Goal: Information Seeking & Learning: Learn about a topic

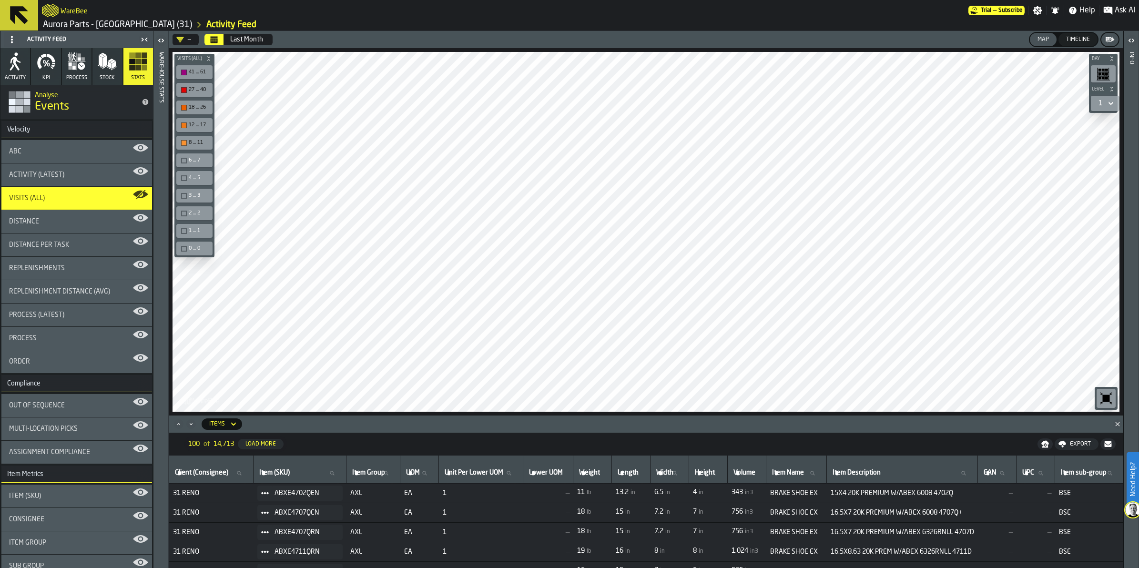
click at [213, 39] on icon "Calendar" at bounding box center [214, 40] width 8 height 8
click at [193, 39] on div "—" at bounding box center [183, 39] width 22 height 11
click at [308, 32] on header "— Last Month Map Timeline" at bounding box center [646, 39] width 954 height 17
click at [256, 41] on div "Last Month" at bounding box center [246, 40] width 33 height 8
click at [1077, 40] on div "Timeline" at bounding box center [1077, 39] width 31 height 7
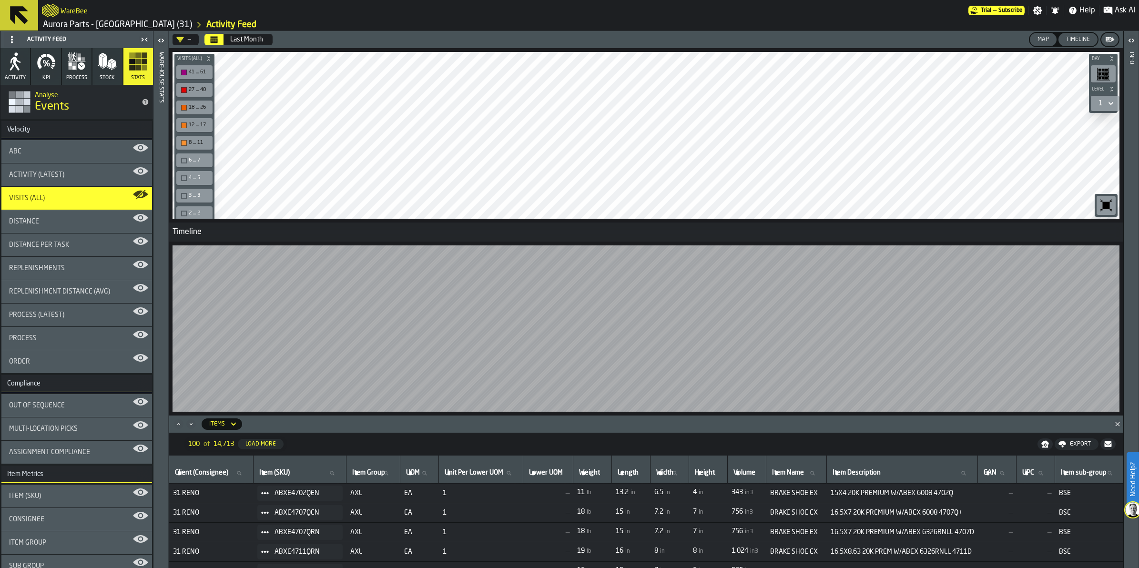
click at [1043, 39] on div "Map" at bounding box center [1043, 39] width 19 height 7
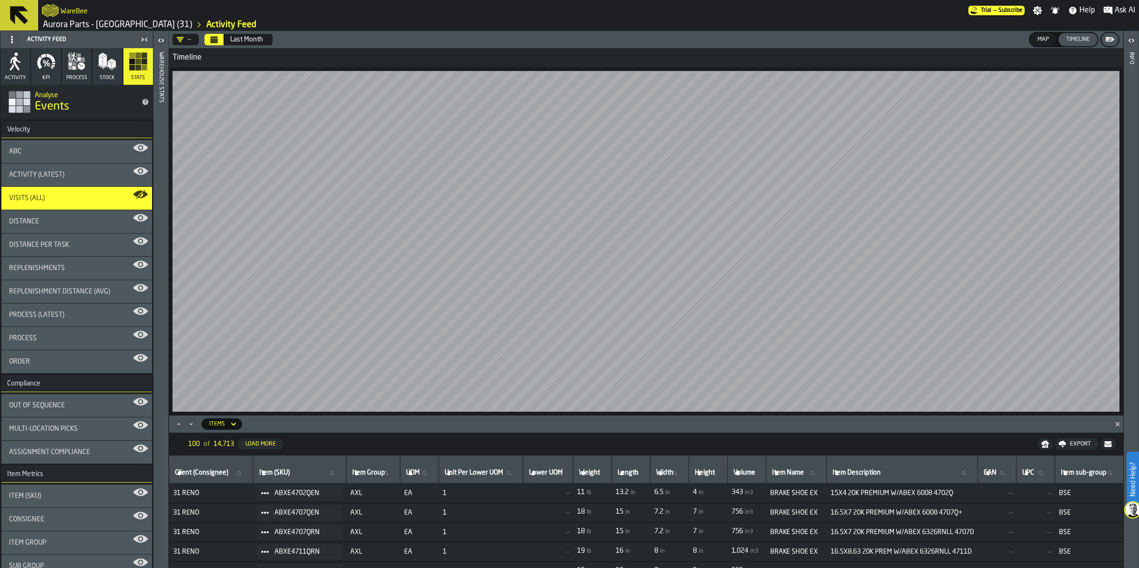
click at [1040, 41] on div "Map" at bounding box center [1043, 39] width 19 height 7
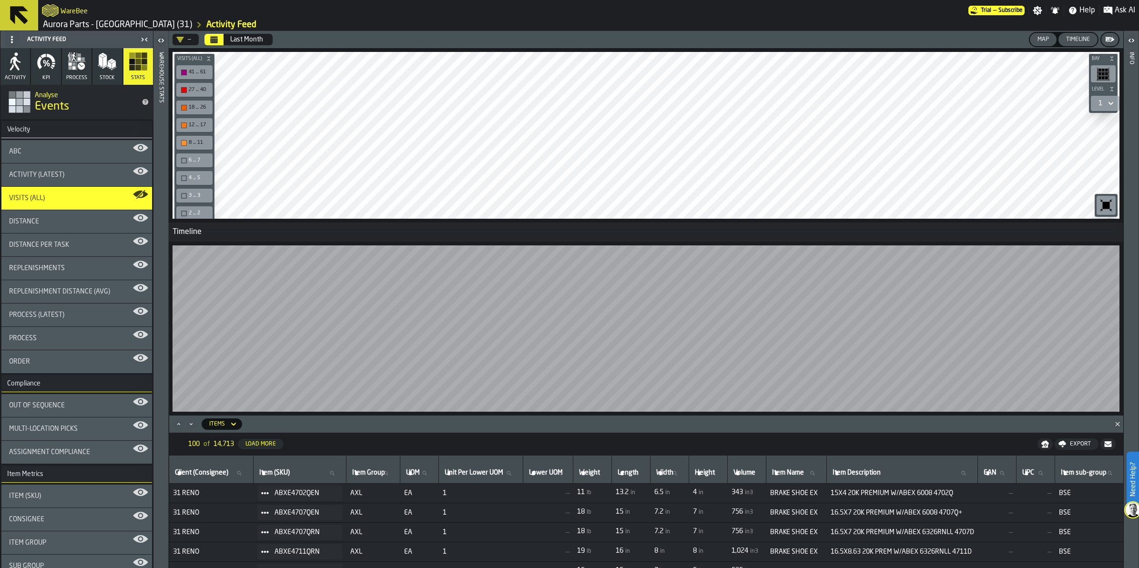
click at [1075, 41] on div "Timeline" at bounding box center [1077, 39] width 31 height 7
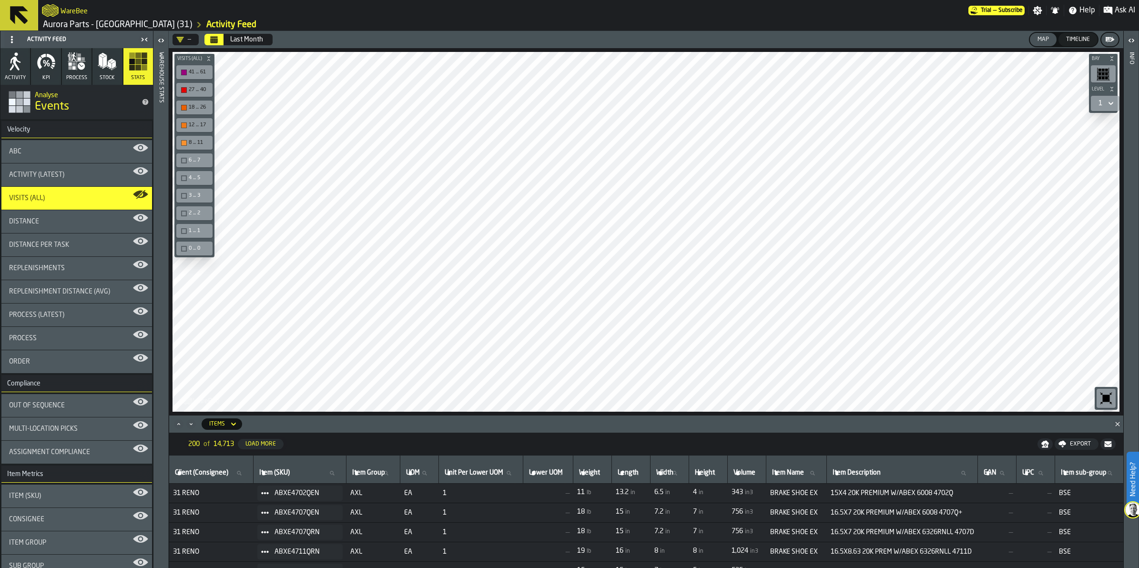
click at [1106, 399] on icon "button-toolbar-undefined" at bounding box center [1106, 398] width 7 height 7
click at [284, 495] on span "ABXE4702QEN" at bounding box center [304, 493] width 61 height 8
click at [230, 496] on span "31 RENO" at bounding box center [211, 493] width 77 height 8
click at [273, 496] on span at bounding box center [264, 493] width 15 height 15
click at [388, 497] on span "AXL" at bounding box center [373, 493] width 46 height 8
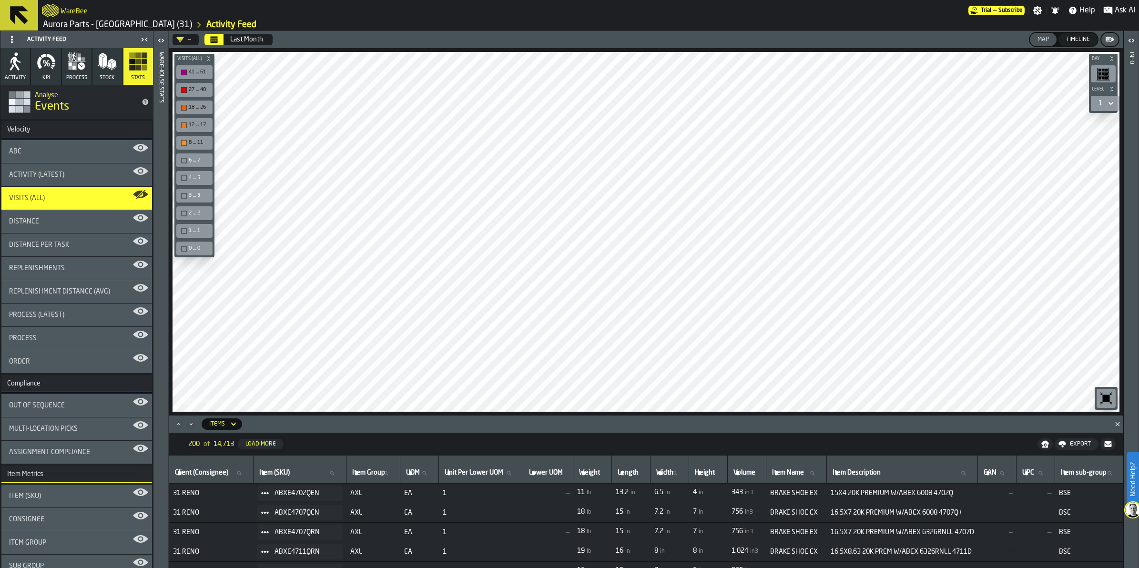
click at [538, 497] on td "—" at bounding box center [548, 494] width 50 height 20
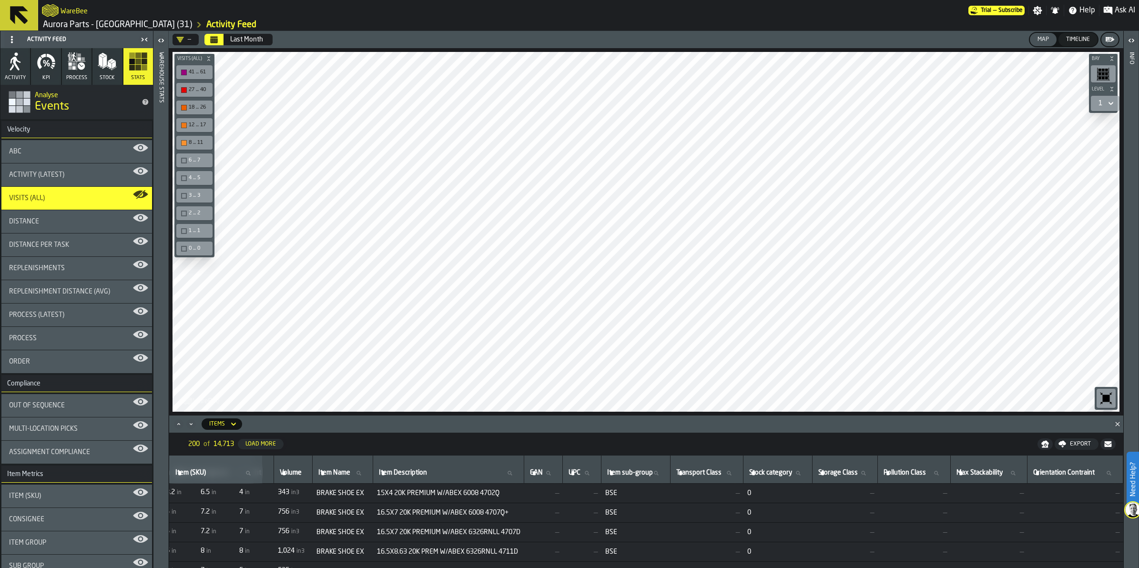
scroll to position [0, 519]
click at [1071, 444] on div "Export" at bounding box center [1080, 444] width 29 height 7
click at [1112, 101] on icon at bounding box center [1111, 103] width 10 height 11
click at [1085, 144] on div "2" at bounding box center [1075, 143] width 30 height 11
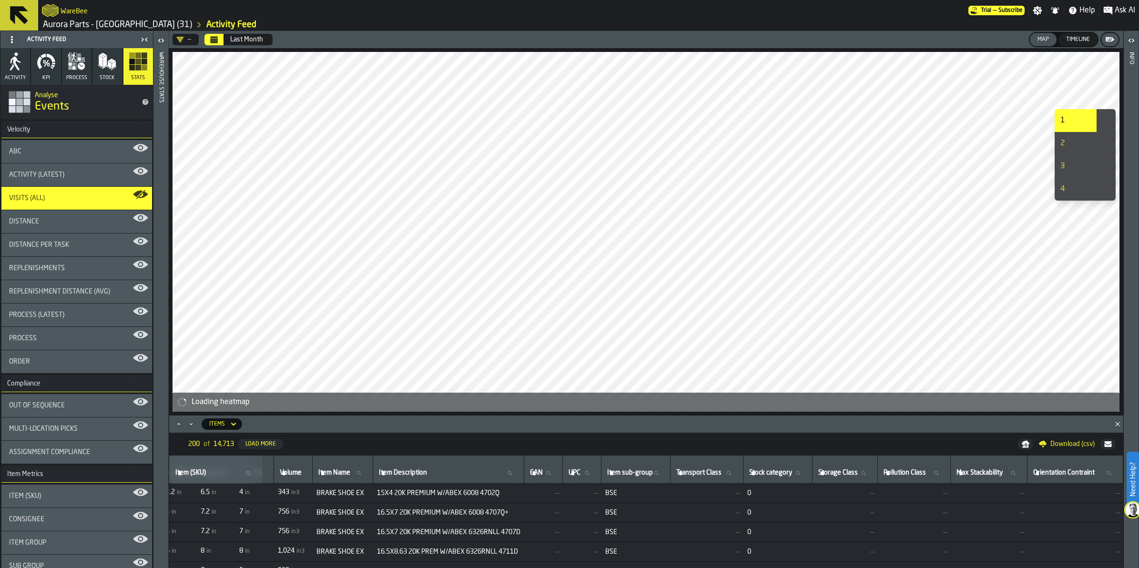
click at [1081, 165] on div "3" at bounding box center [1075, 166] width 30 height 11
click at [1075, 182] on li "4" at bounding box center [1076, 189] width 42 height 23
click at [1072, 187] on div "4" at bounding box center [1075, 188] width 30 height 11
click at [1071, 120] on div "1" at bounding box center [1075, 120] width 30 height 11
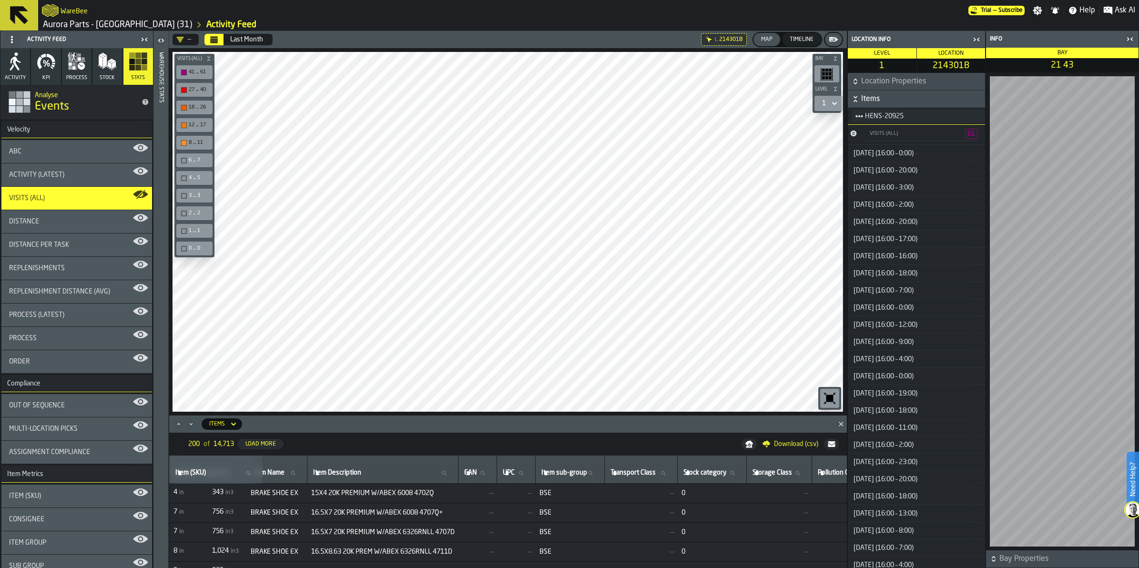
scroll to position [0, 0]
click at [618, 0] on html "Need Help? WareBee Trial — Subscribe Settings Notifications Help Ask AI Aurora …" at bounding box center [569, 284] width 1139 height 568
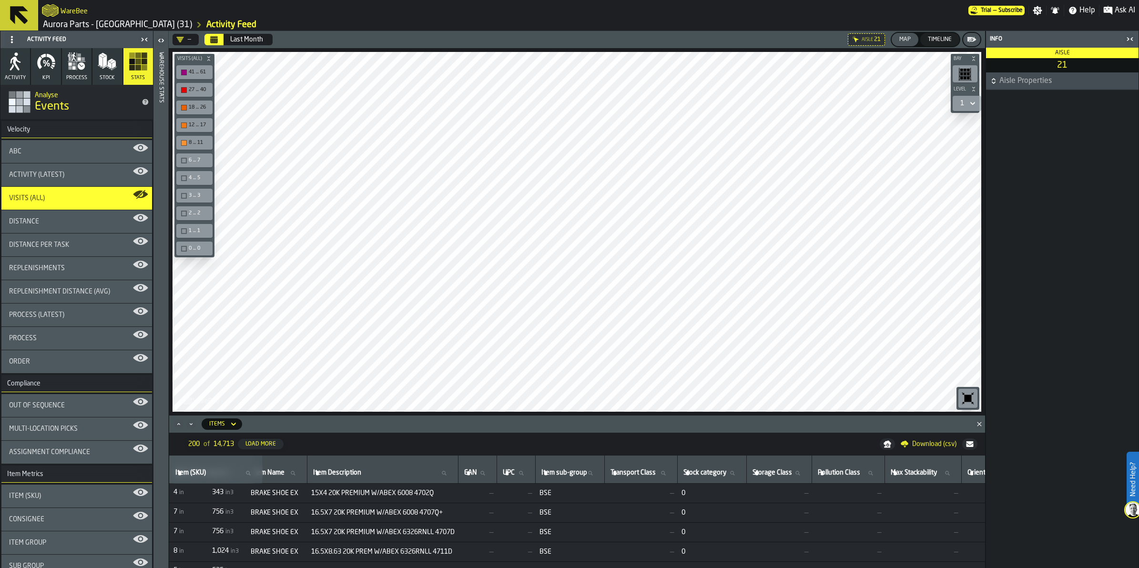
click at [930, 444] on span "Download (csv)" at bounding box center [934, 444] width 44 height 8
click at [1044, 212] on main "Aisle Properties" at bounding box center [1062, 320] width 152 height 496
click at [80, 224] on div "Distance" at bounding box center [76, 222] width 135 height 8
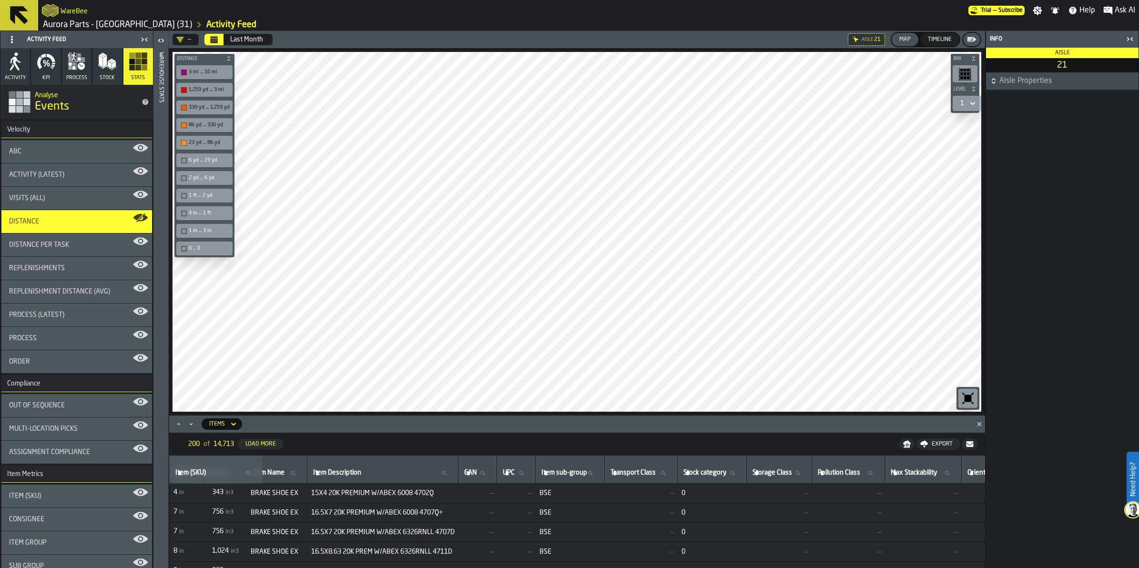
click at [548, 51] on div "Bay Level 1 M A K I N G W A R E H O U S E S M O R E EF F I C I E N T Distance 3…" at bounding box center [577, 231] width 816 height 367
click at [94, 237] on div "Distance per Task" at bounding box center [76, 244] width 151 height 23
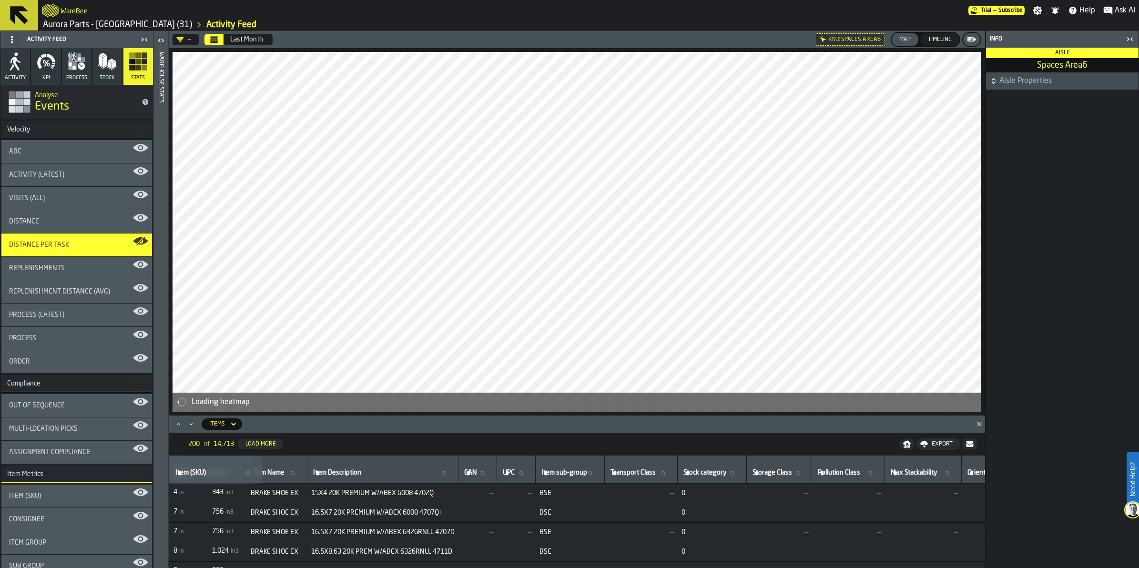
click at [1131, 37] on icon "button-toggle-Close me" at bounding box center [1129, 38] width 11 height 11
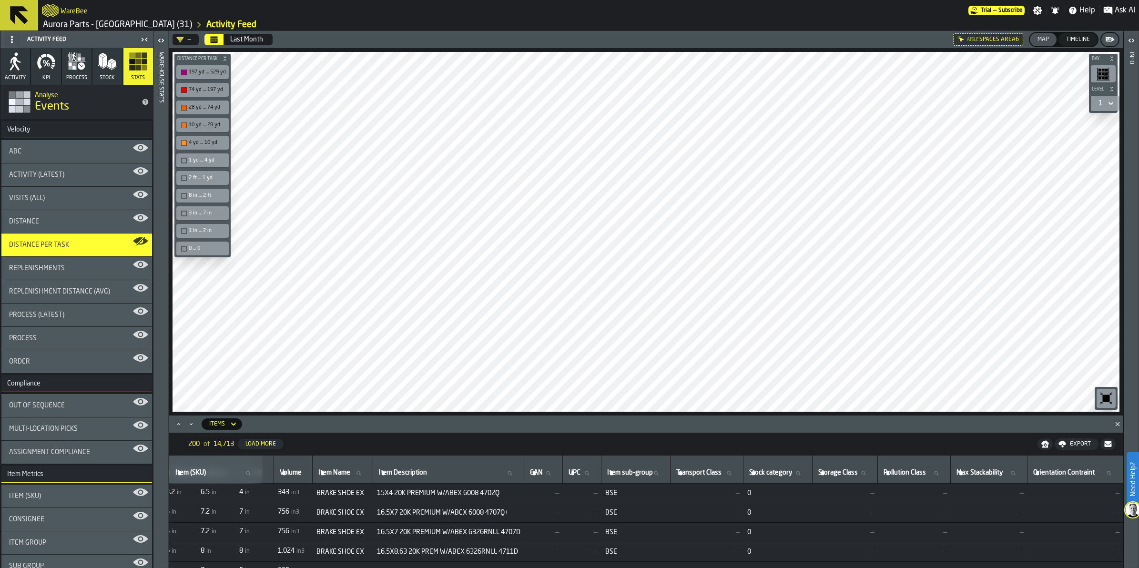
click at [62, 272] on span "Replenishments" at bounding box center [37, 268] width 56 height 8
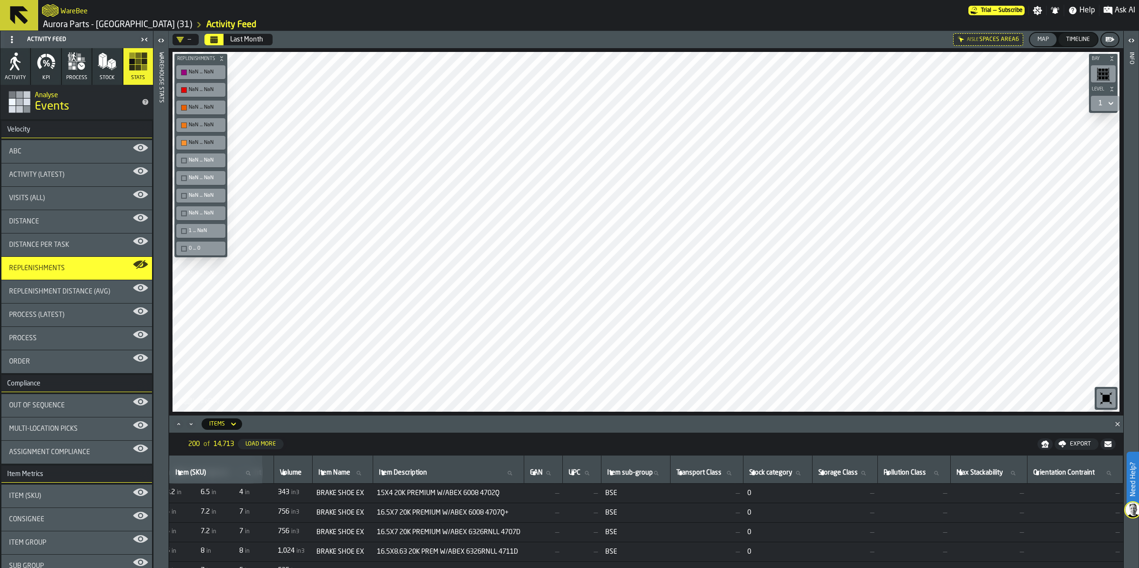
scroll to position [60, 0]
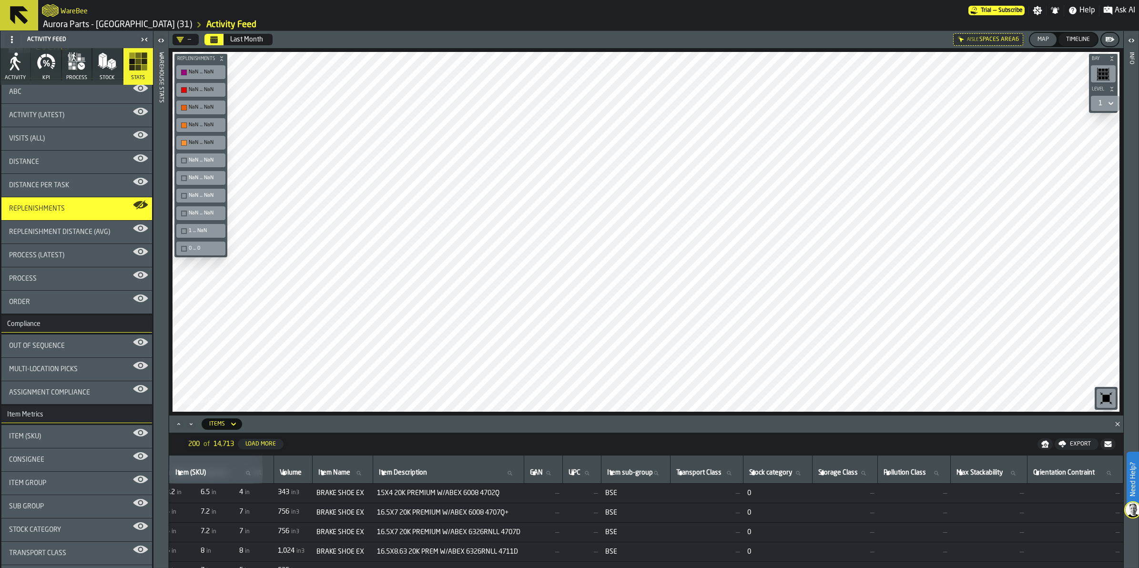
click at [98, 363] on div "Multi-Location Picks" at bounding box center [76, 369] width 151 height 23
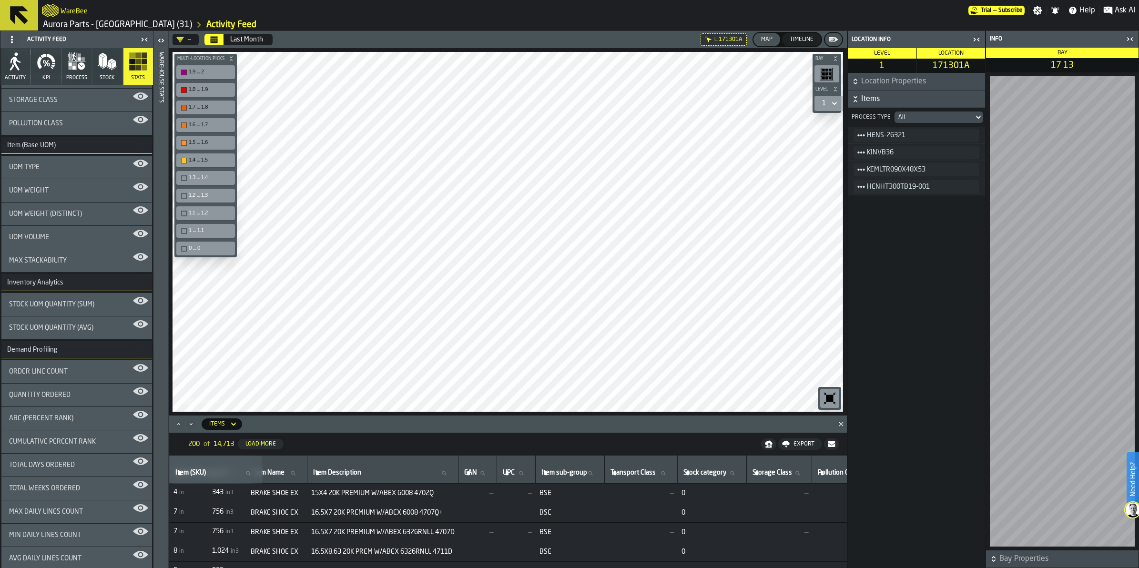
scroll to position [596, 0]
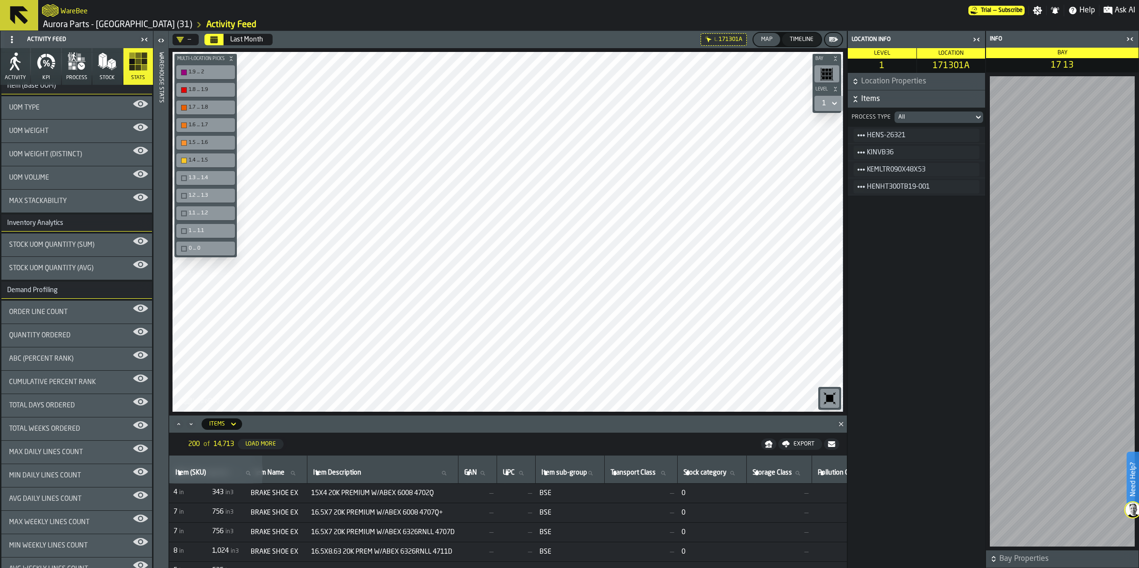
click at [88, 423] on div "Total Weeks Ordered" at bounding box center [76, 428] width 151 height 23
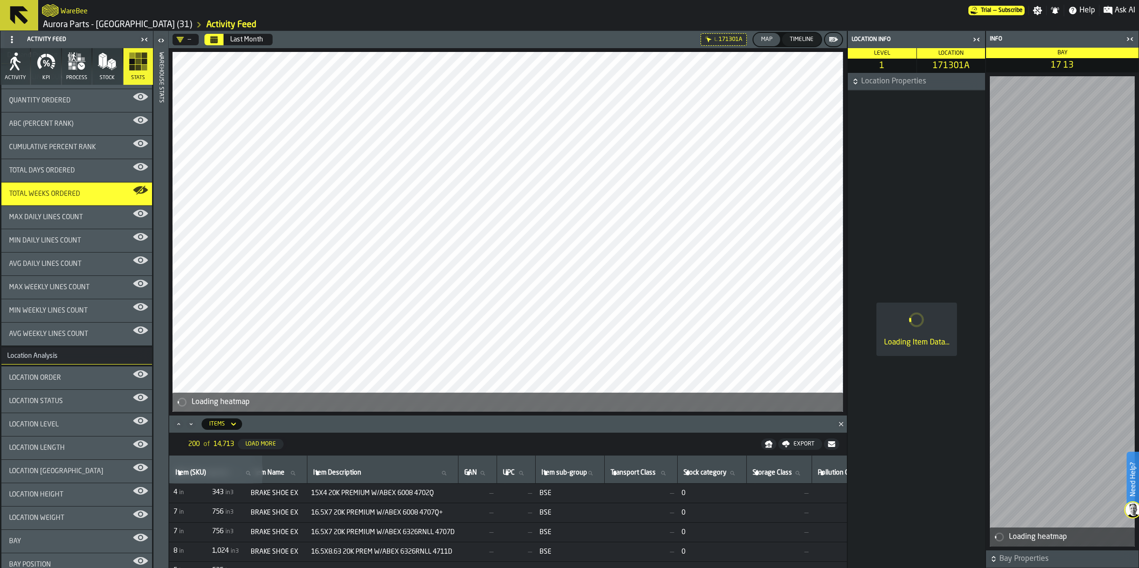
scroll to position [834, 0]
